Goal: Task Accomplishment & Management: Complete application form

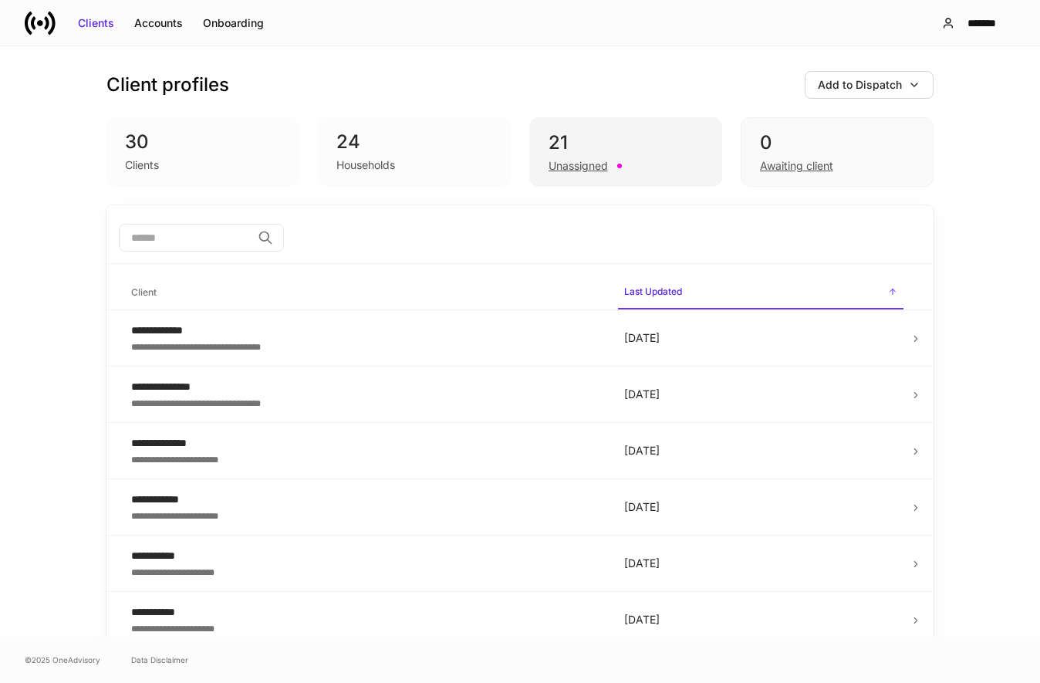
click at [585, 158] on div "Unassigned" at bounding box center [577, 165] width 59 height 15
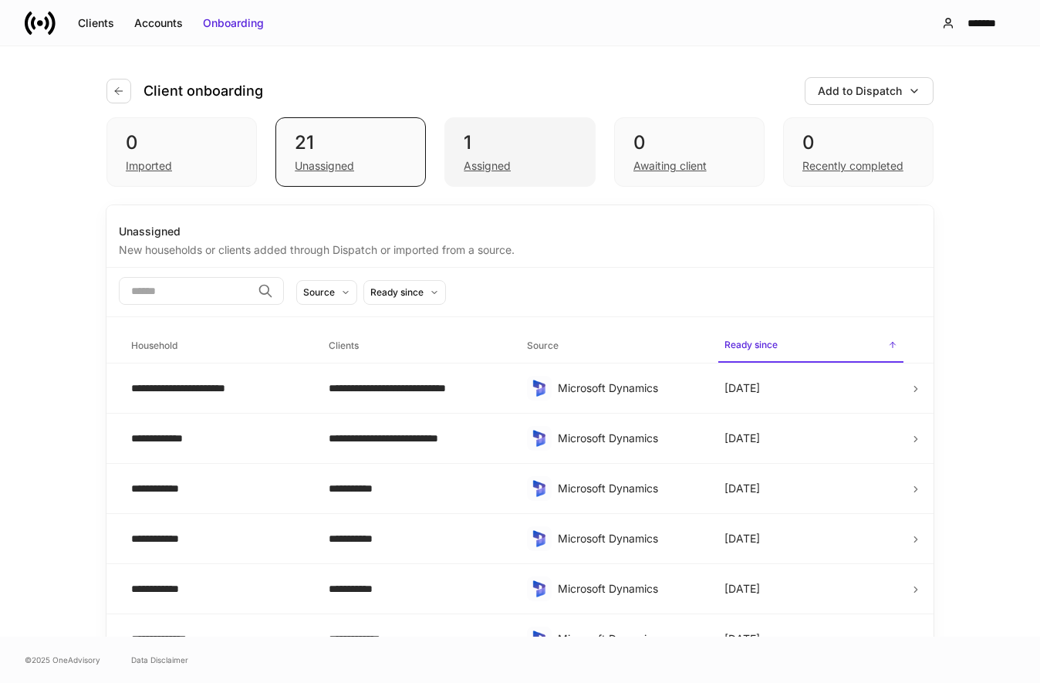
click at [501, 155] on div "Assigned" at bounding box center [520, 164] width 112 height 19
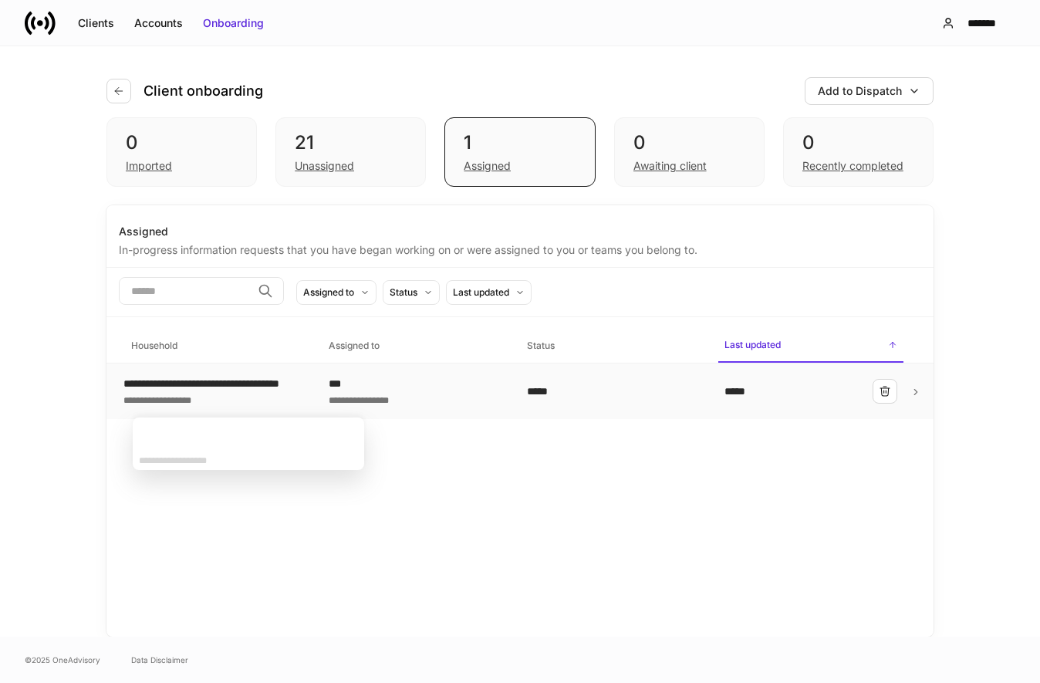
click at [264, 379] on div "**********" at bounding box center [233, 383] width 220 height 15
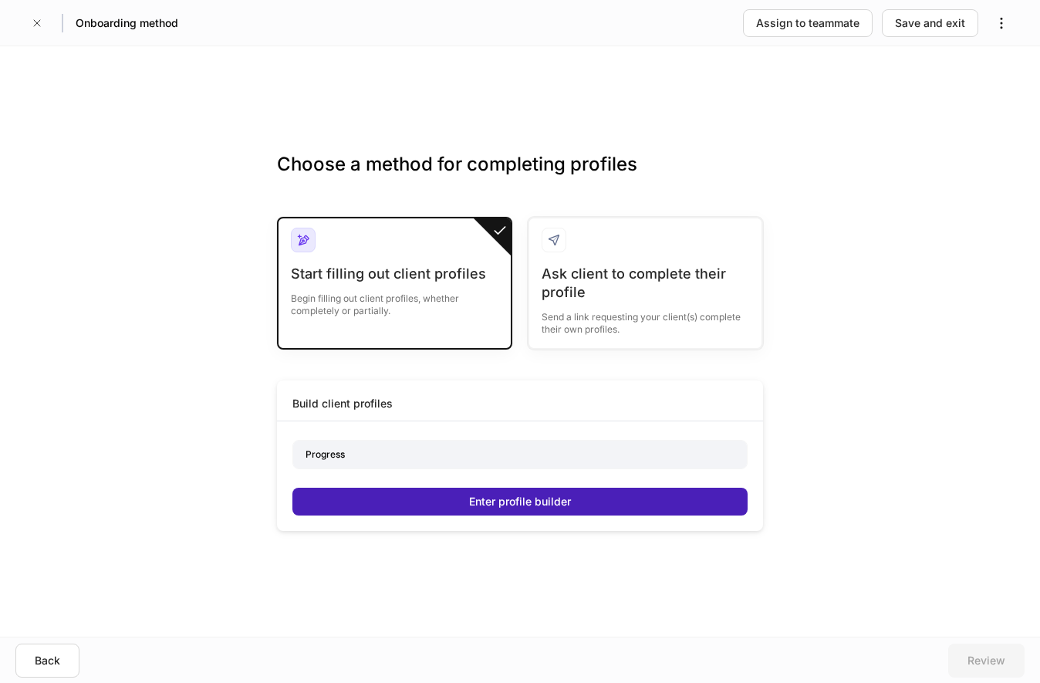
click at [575, 502] on button "Enter profile builder" at bounding box center [519, 501] width 455 height 28
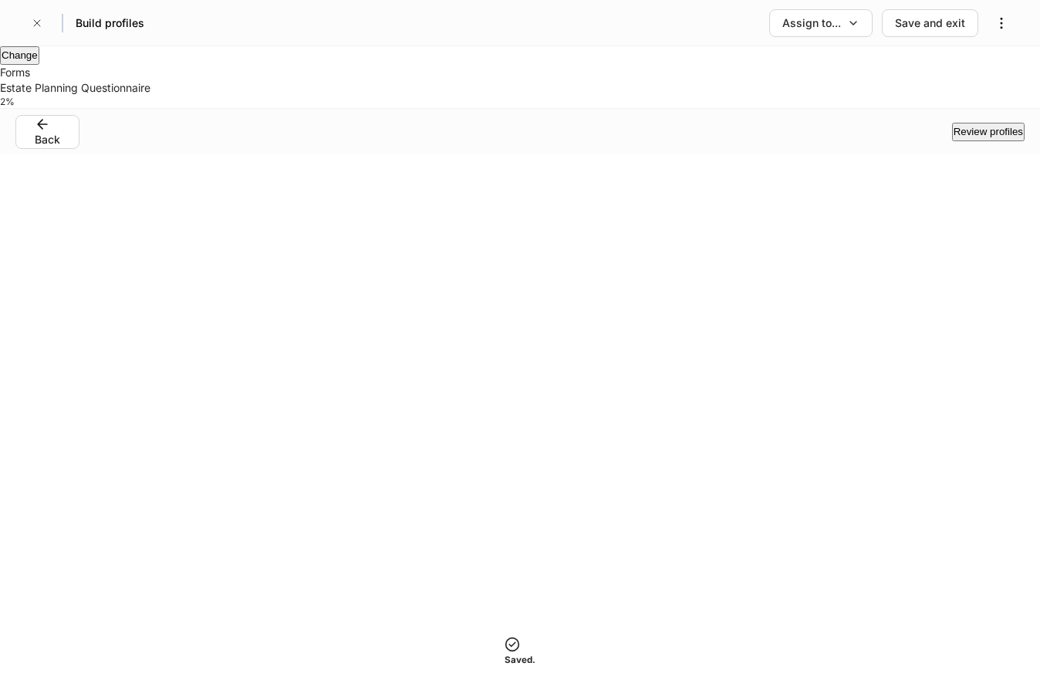
click at [130, 96] on p "Estate Planning Questionnaire" at bounding box center [520, 87] width 1040 height 15
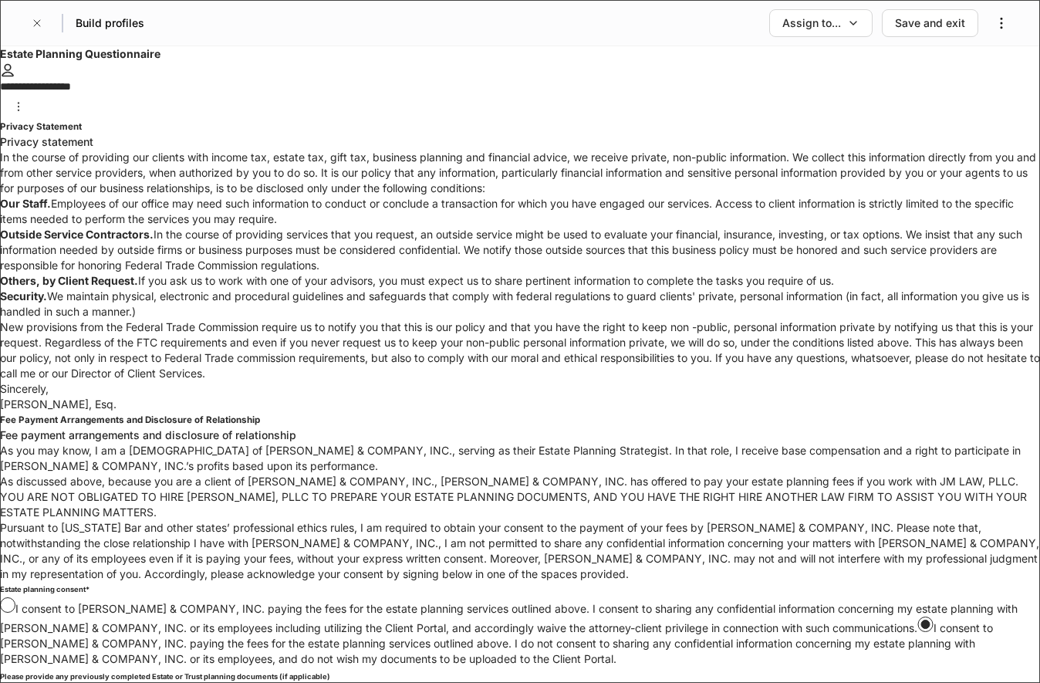
scroll to position [7226, 0]
drag, startPoint x: 531, startPoint y: 359, endPoint x: 537, endPoint y: 654, distance: 294.7
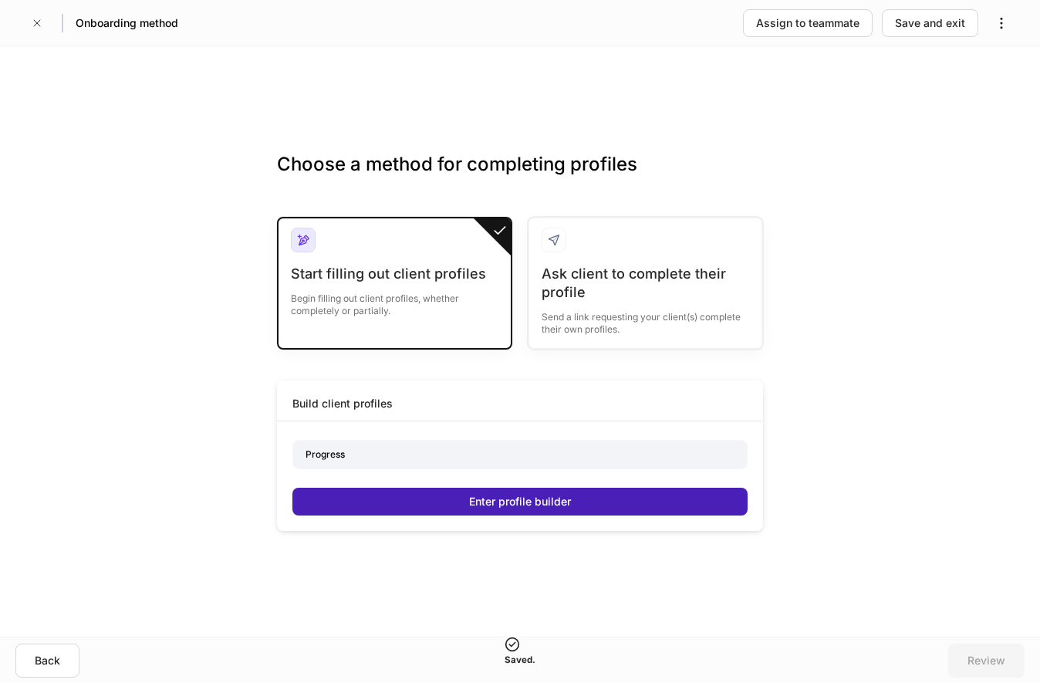
click at [529, 511] on button "Enter profile builder" at bounding box center [519, 501] width 455 height 28
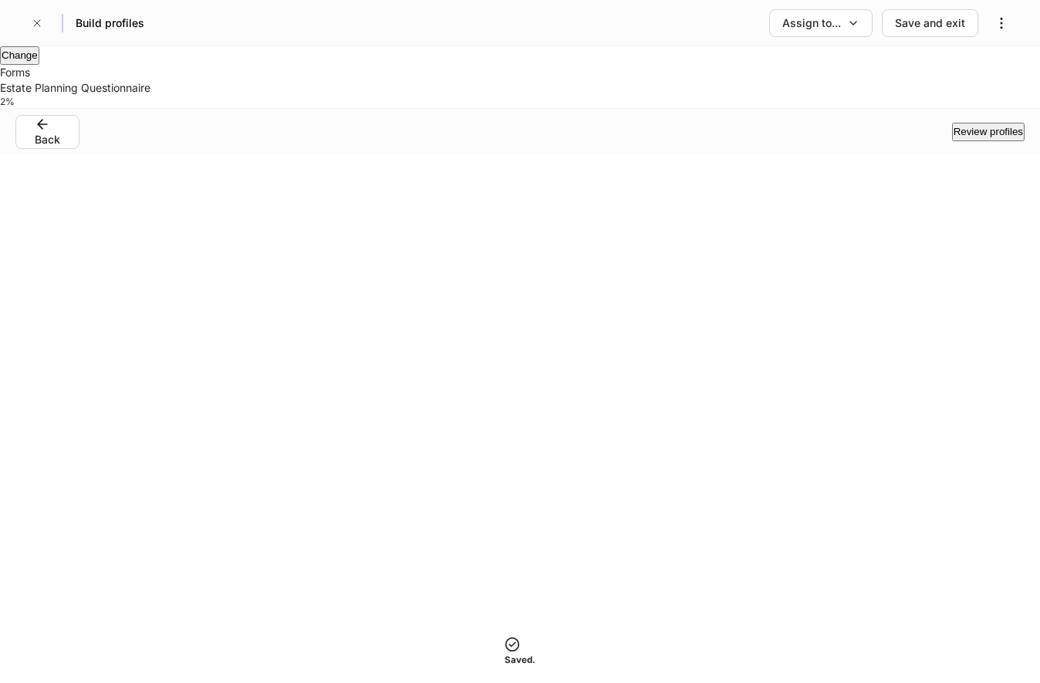
click at [38, 63] on div "Change" at bounding box center [20, 55] width 36 height 15
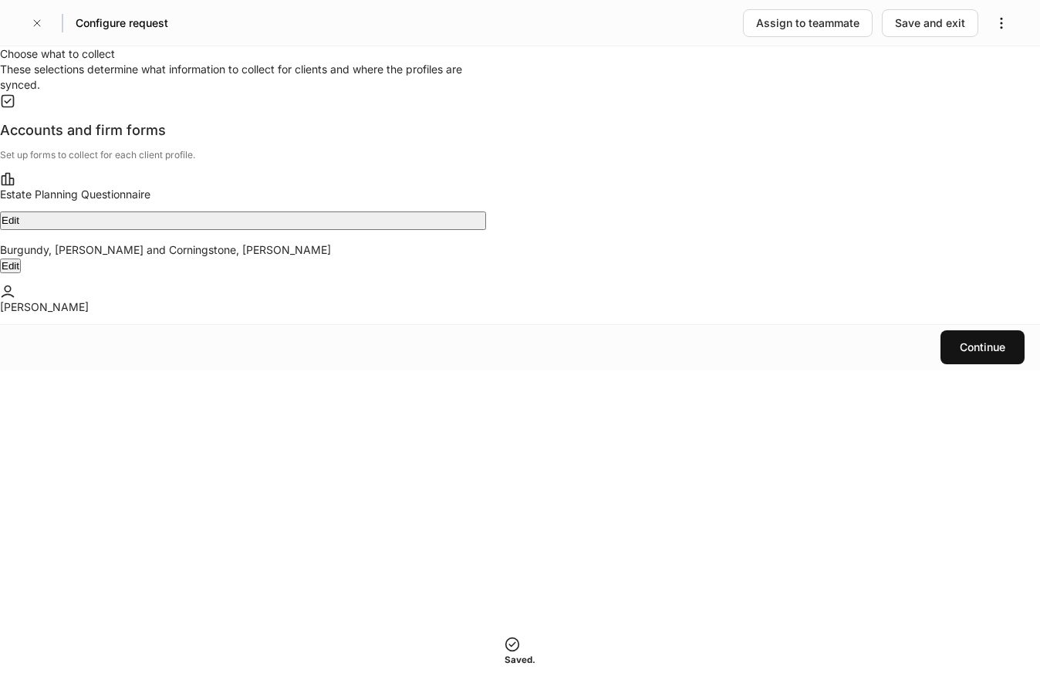
click at [19, 228] on div "Edit" at bounding box center [11, 220] width 18 height 15
click at [984, 355] on div "Continue" at bounding box center [983, 346] width 46 height 15
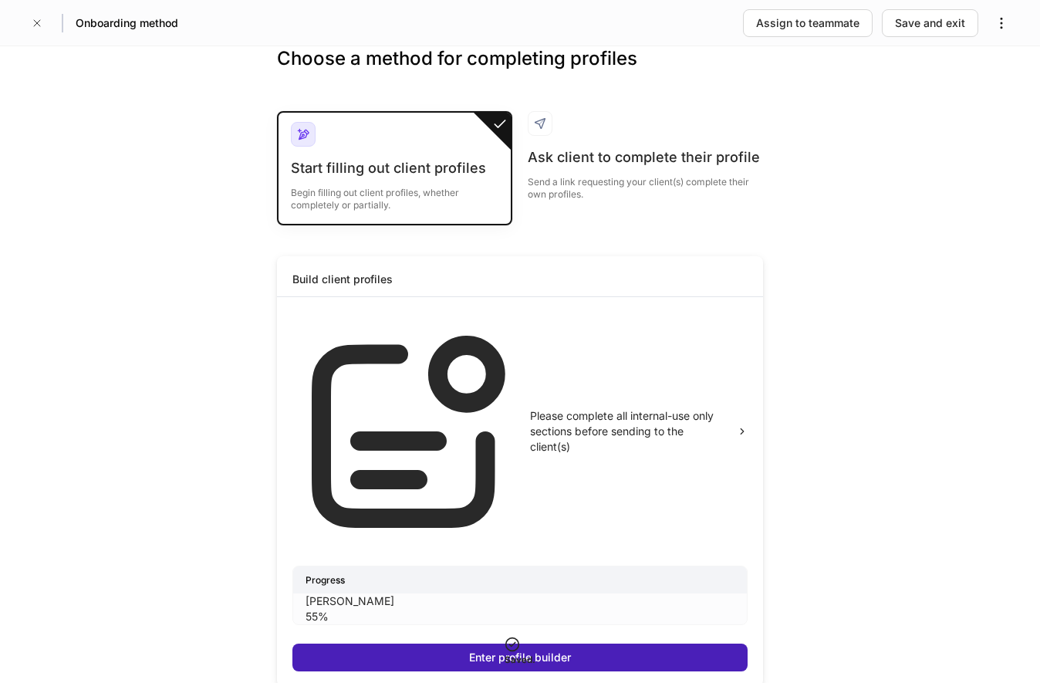
click at [485, 643] on button "Enter profile builder" at bounding box center [519, 657] width 455 height 28
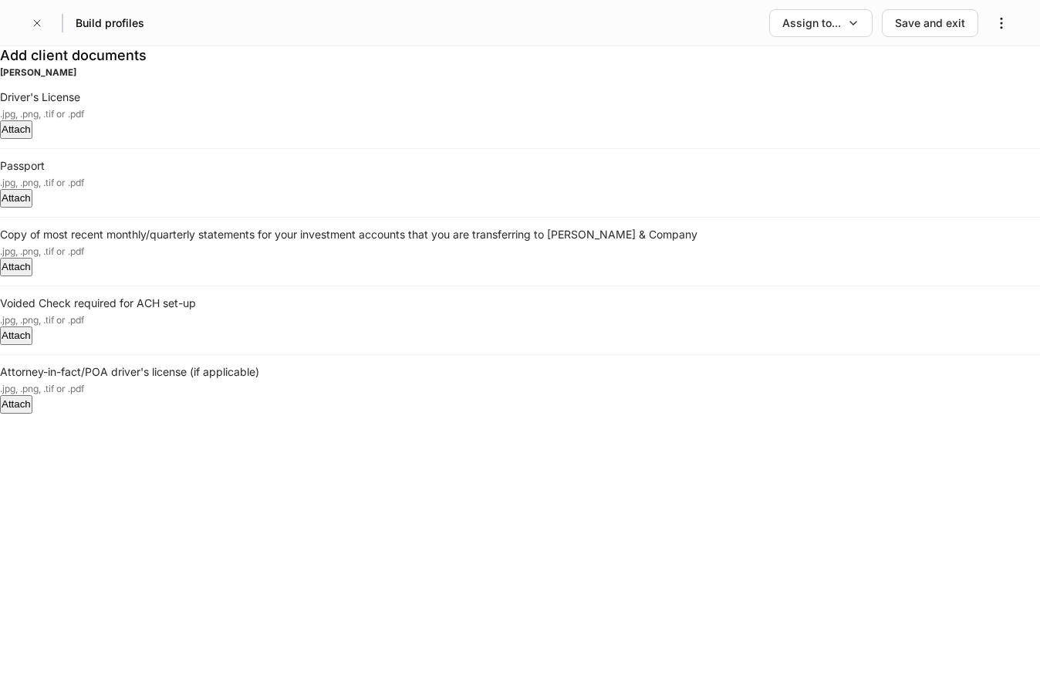
click at [638, 166] on div "[PERSON_NAME] IV Driver's License .jpg, .png, .tif or .pdf Attach Passport .jpg…" at bounding box center [520, 244] width 1040 height 358
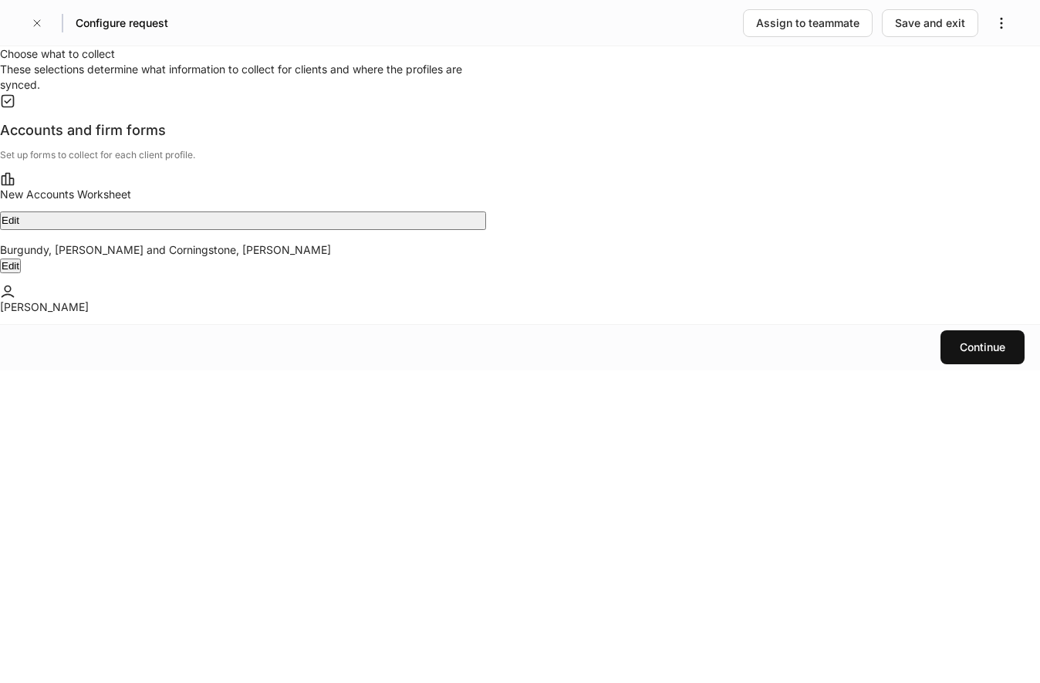
click at [19, 228] on div "Edit" at bounding box center [11, 220] width 18 height 15
click at [958, 364] on button "Continue" at bounding box center [982, 347] width 84 height 34
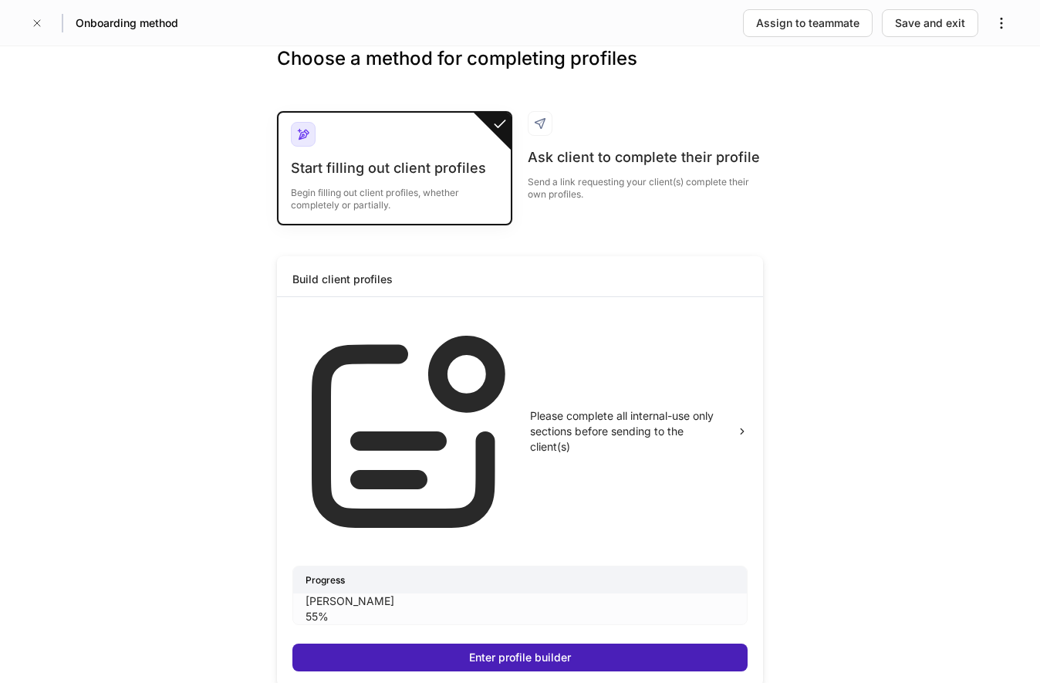
click at [527, 649] on div "Enter profile builder" at bounding box center [520, 656] width 102 height 15
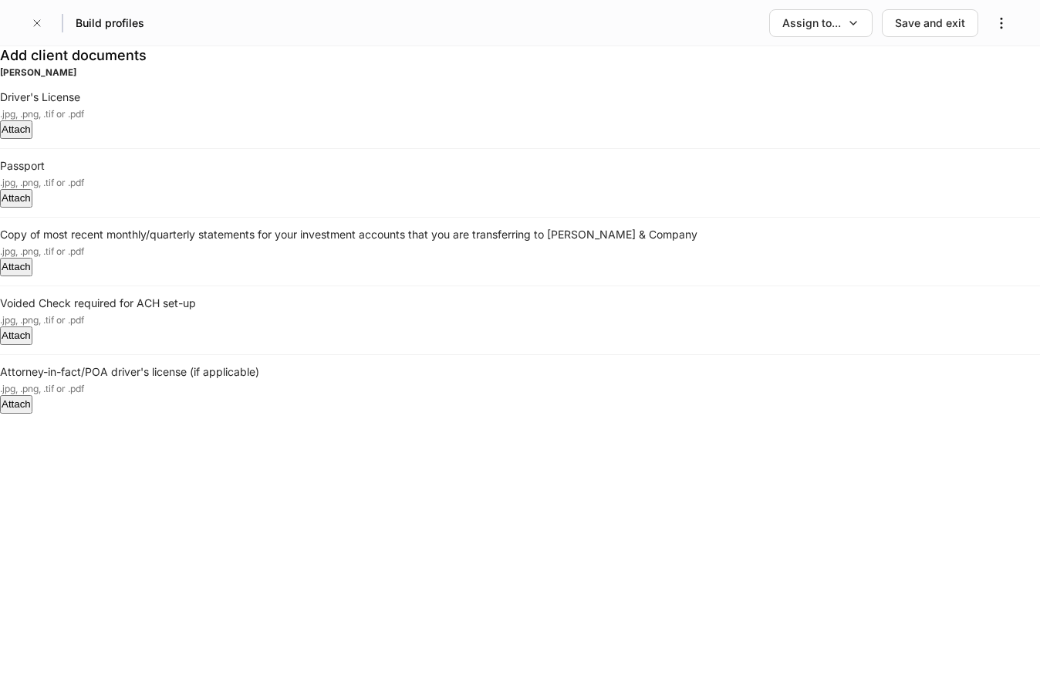
click at [566, 164] on div "[PERSON_NAME] IV Driver's License .jpg, .png, .tif or .pdf Attach Passport .jpg…" at bounding box center [520, 244] width 1040 height 358
click at [723, 423] on div "[PERSON_NAME] IV Driver's License .jpg, .png, .tif or .pdf Attach Passport .jpg…" at bounding box center [520, 244] width 1040 height 358
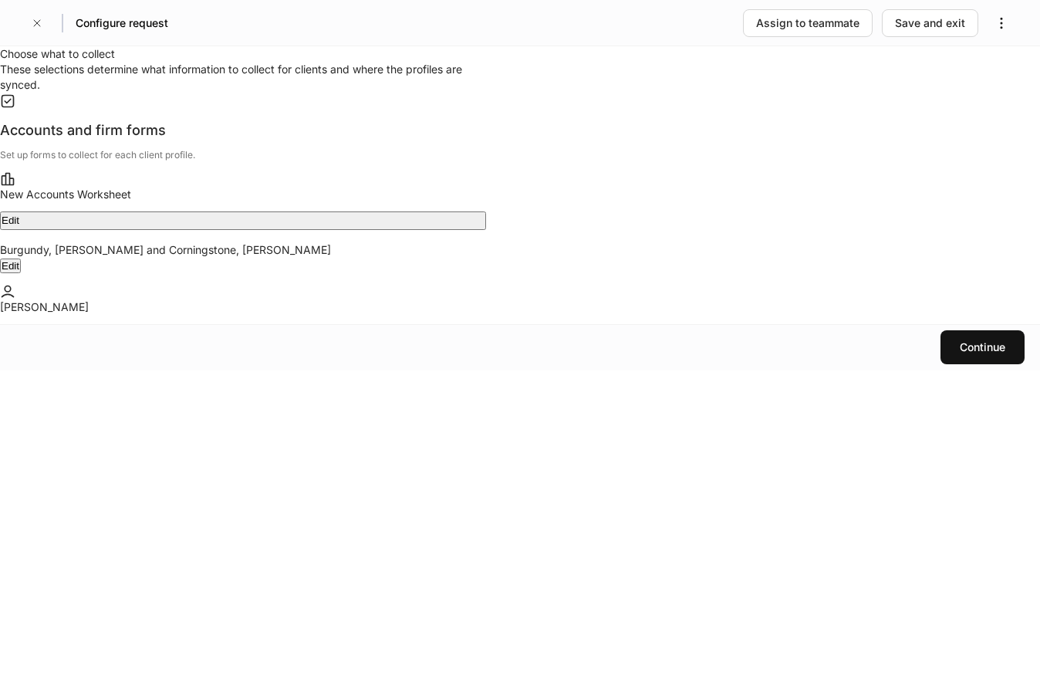
click at [19, 228] on div "Edit" at bounding box center [11, 220] width 18 height 15
click at [981, 355] on div "Continue" at bounding box center [983, 346] width 46 height 15
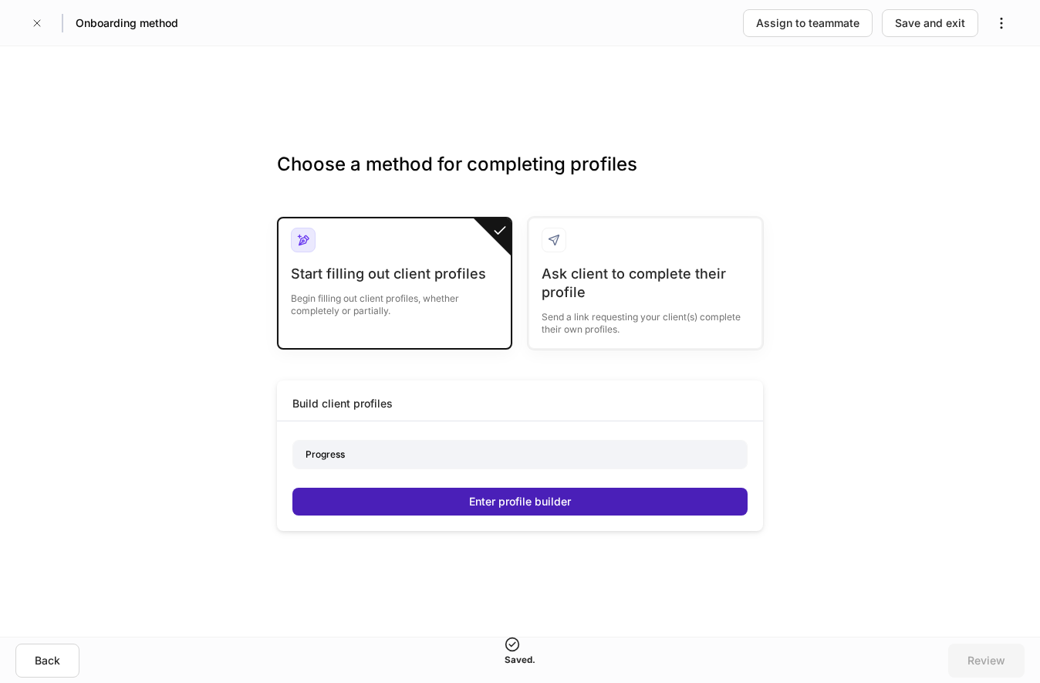
click at [572, 498] on button "Enter profile builder" at bounding box center [519, 501] width 455 height 28
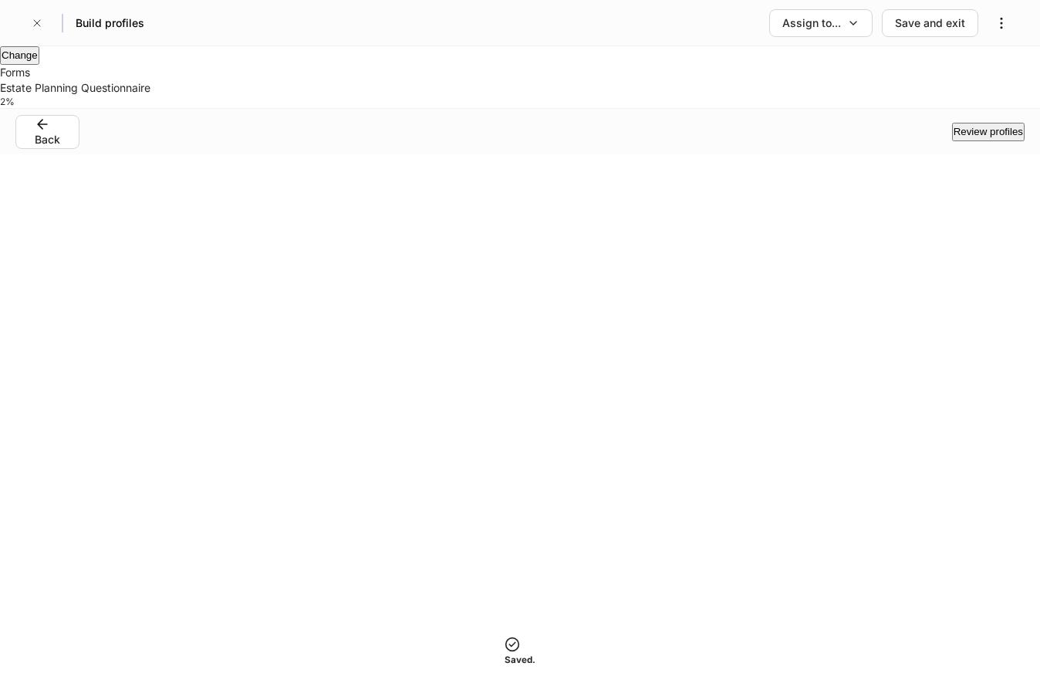
click at [743, 46] on div at bounding box center [520, 46] width 1040 height 0
click at [123, 96] on p "Estate Planning Questionnaire" at bounding box center [520, 87] width 1040 height 15
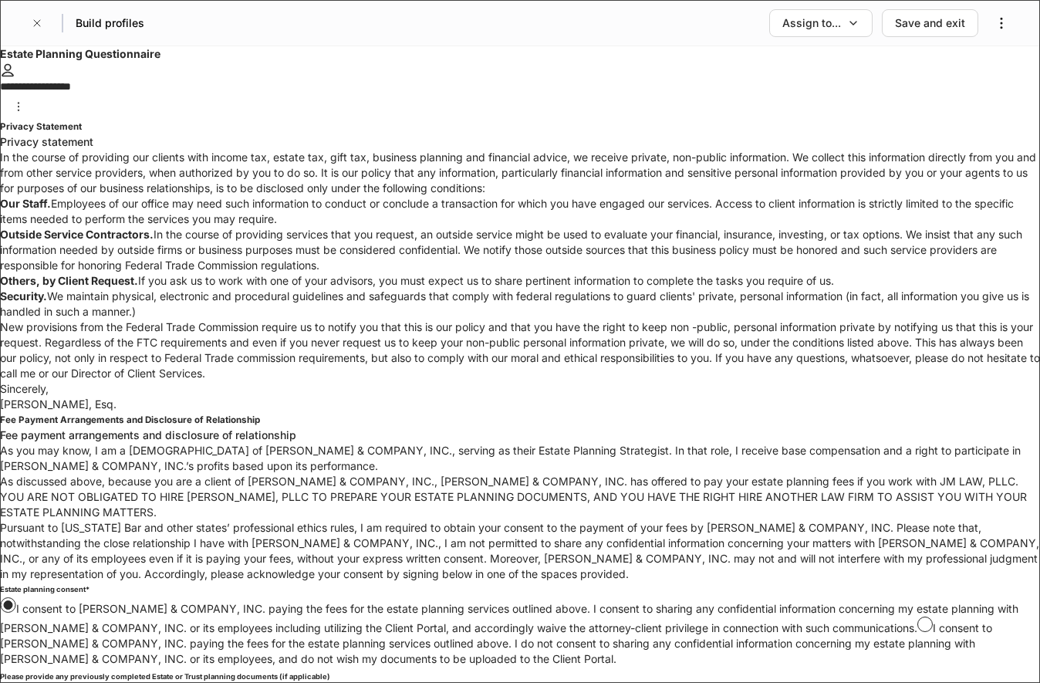
scroll to position [587, 0]
drag, startPoint x: 574, startPoint y: 433, endPoint x: 582, endPoint y: 626, distance: 193.0
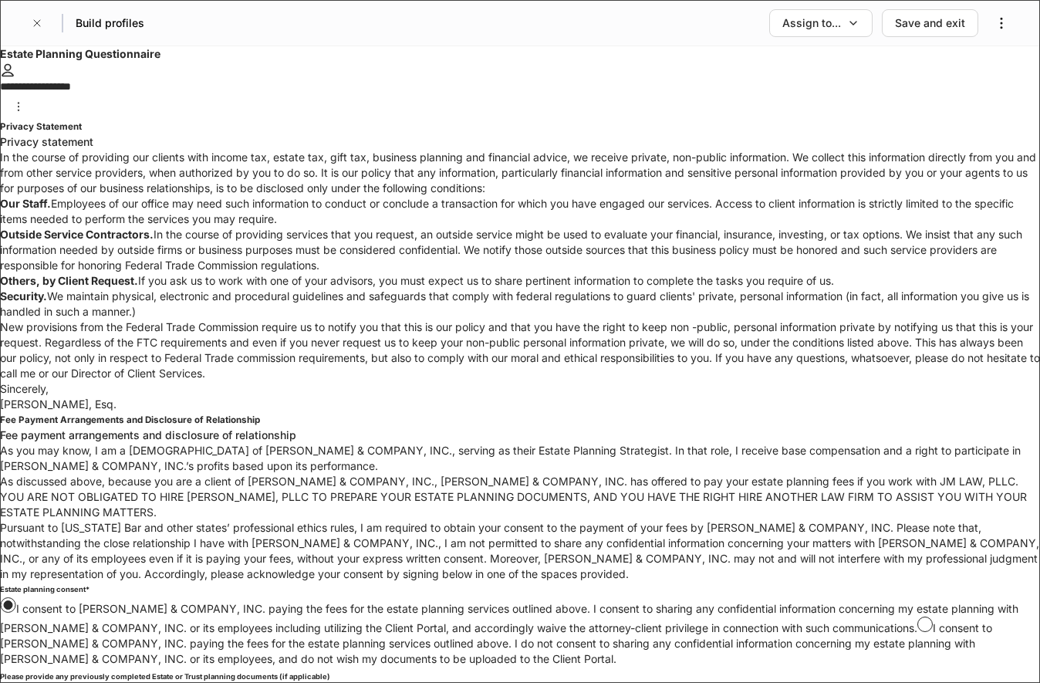
drag, startPoint x: 513, startPoint y: 337, endPoint x: 573, endPoint y: 725, distance: 392.6
